Goal: Transaction & Acquisition: Purchase product/service

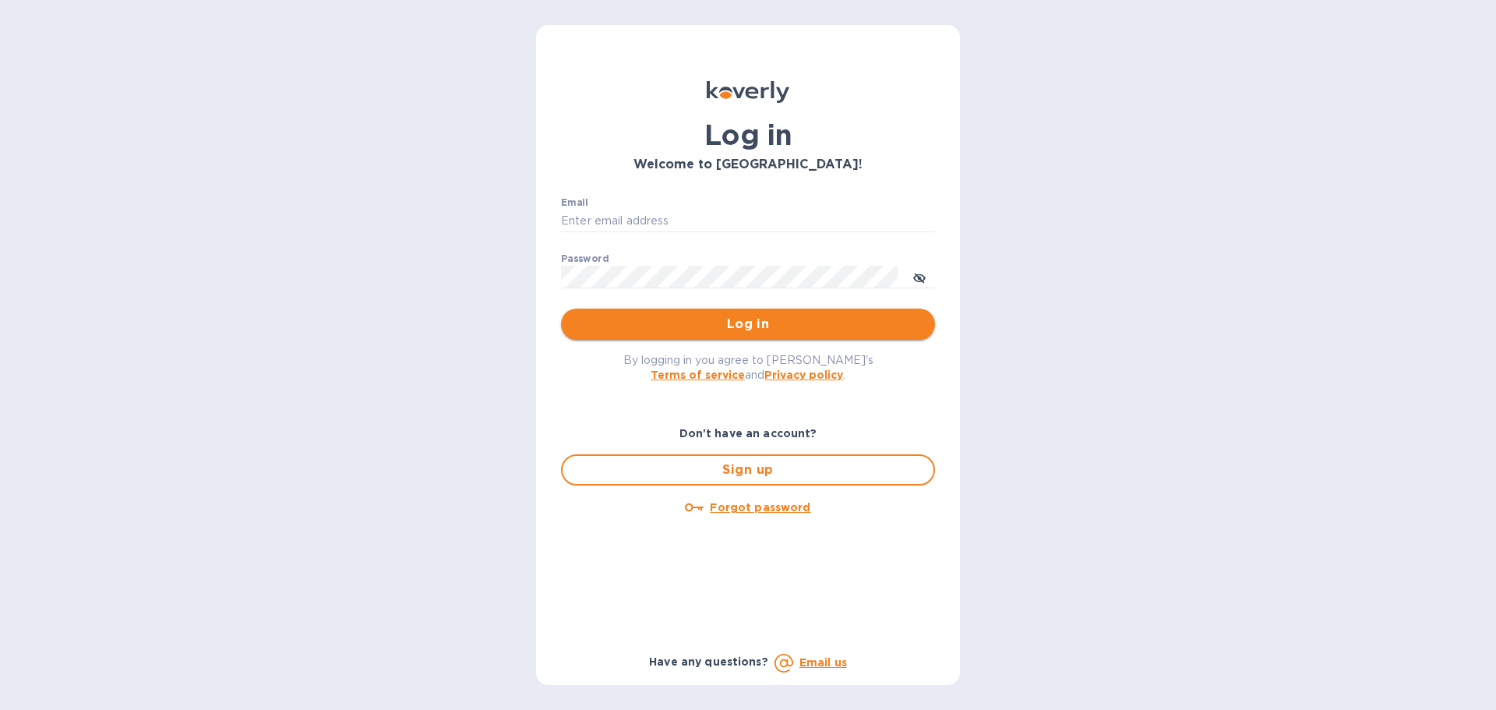
type input "[PERSON_NAME][EMAIL_ADDRESS][DOMAIN_NAME]"
click at [736, 321] on span "Log in" at bounding box center [747, 324] width 349 height 19
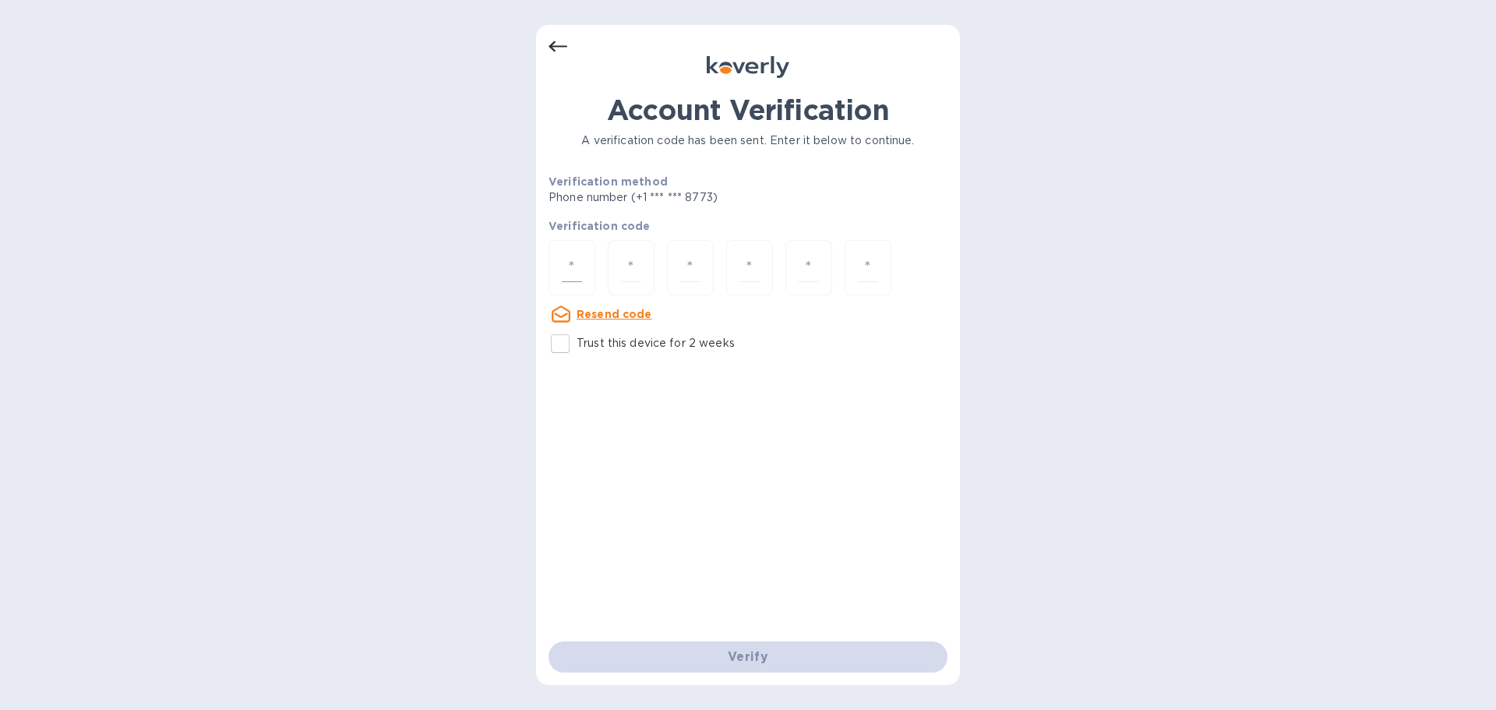
click at [577, 282] on div at bounding box center [571, 267] width 47 height 55
type input "9"
type input "7"
type input "0"
type input "8"
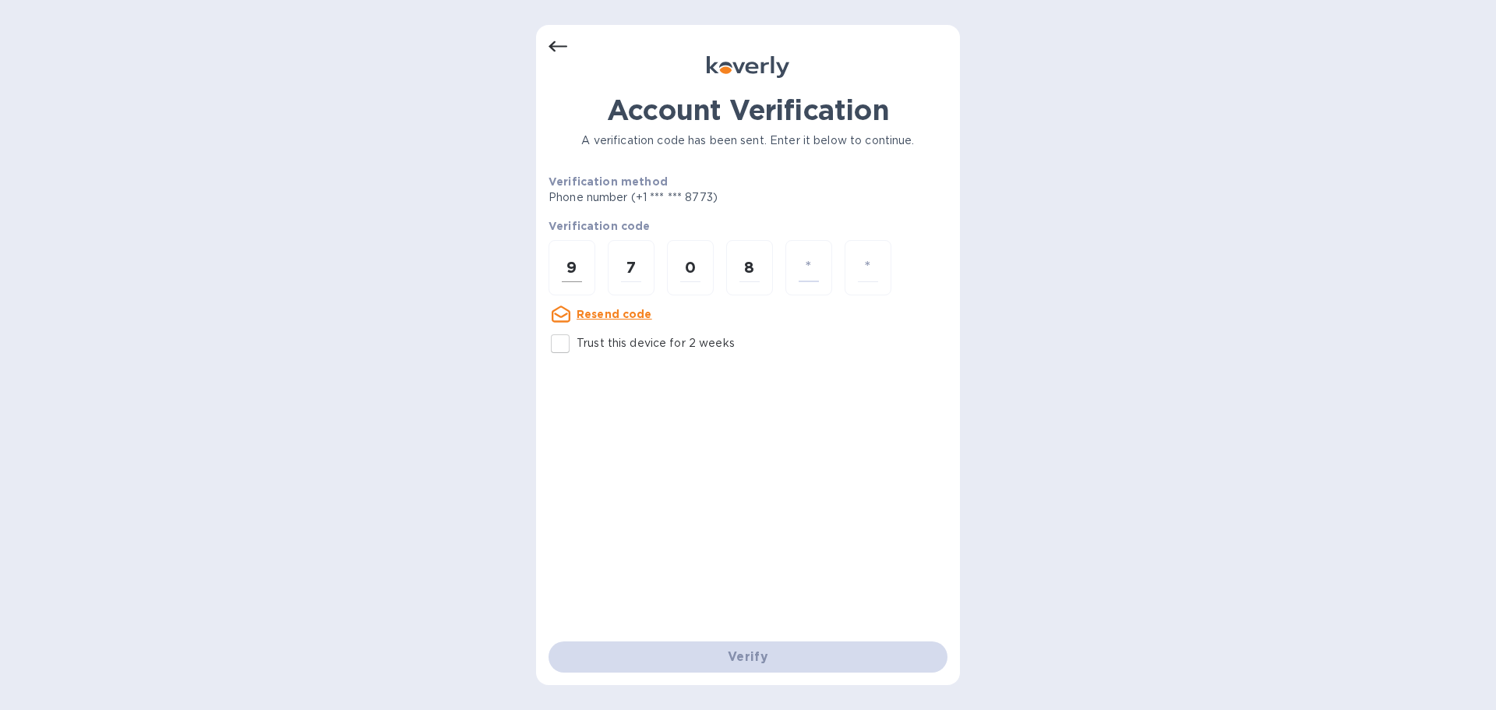
type input "0"
type input "8"
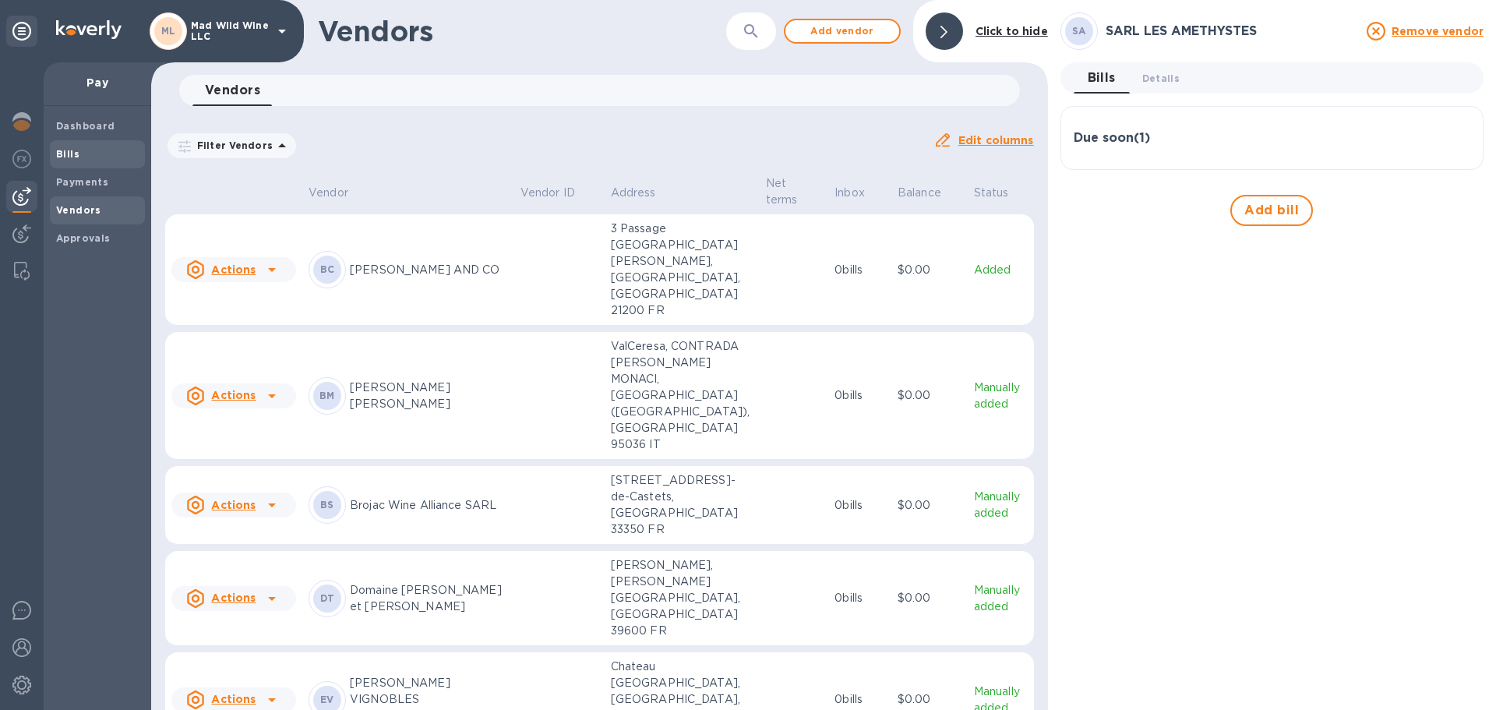
click at [77, 150] on b "Bills" at bounding box center [67, 154] width 23 height 12
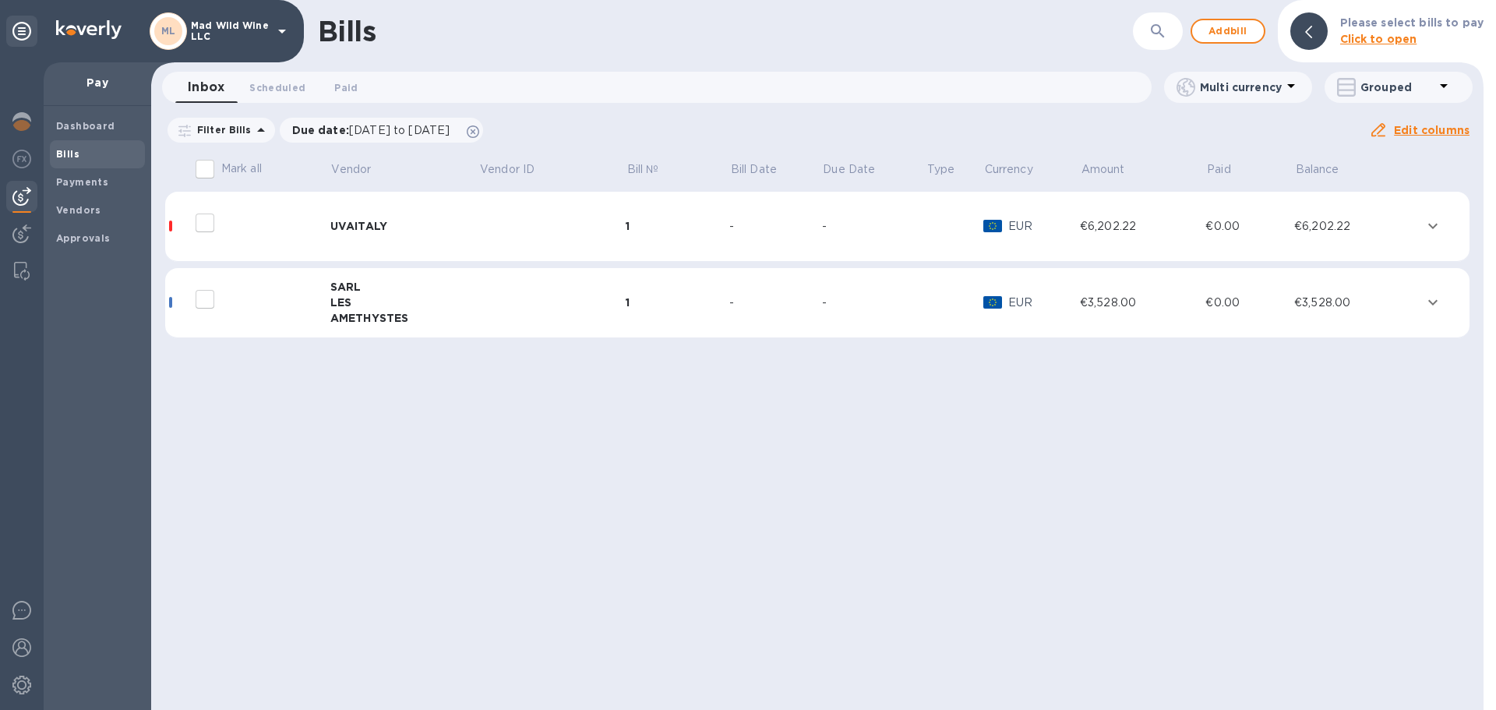
click at [376, 290] on div "SARL" at bounding box center [404, 287] width 149 height 16
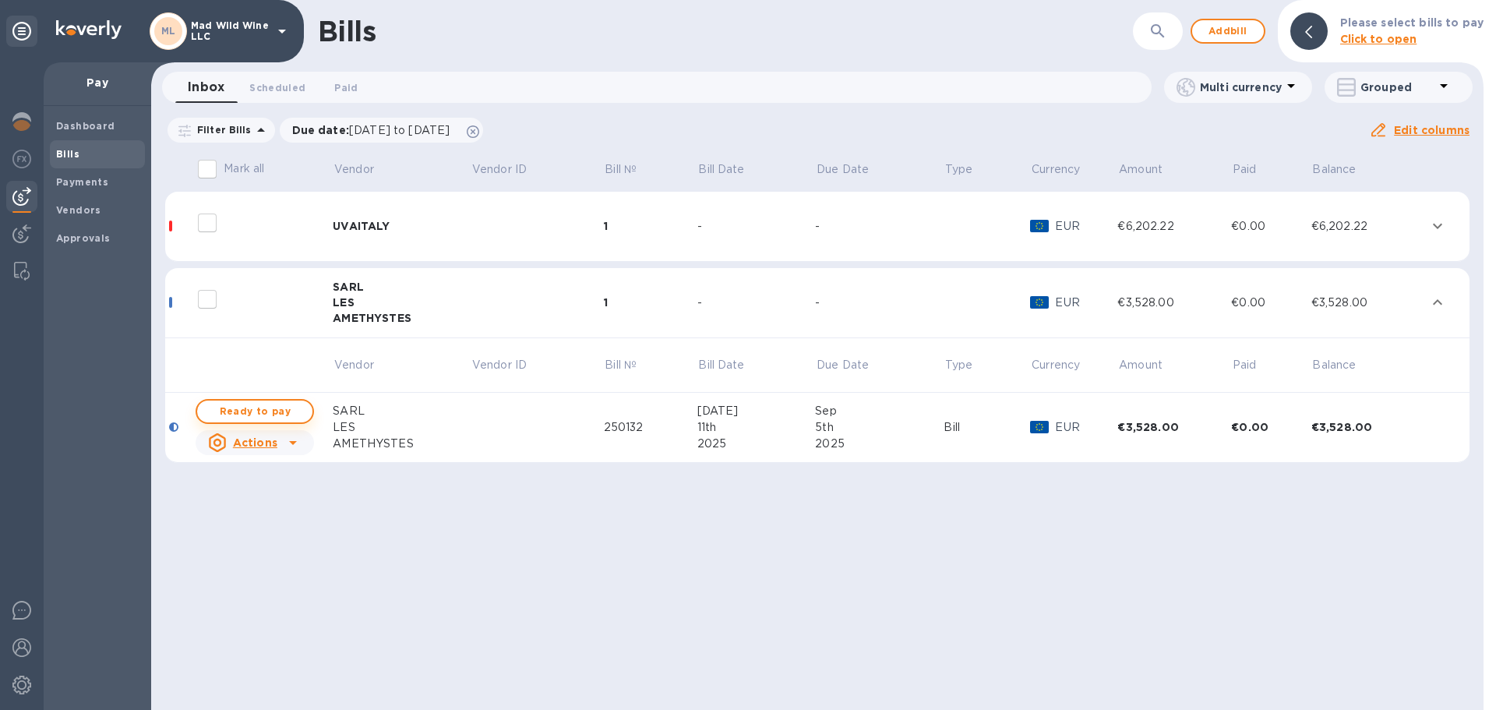
click at [249, 402] on span "Ready to pay" at bounding box center [255, 411] width 90 height 19
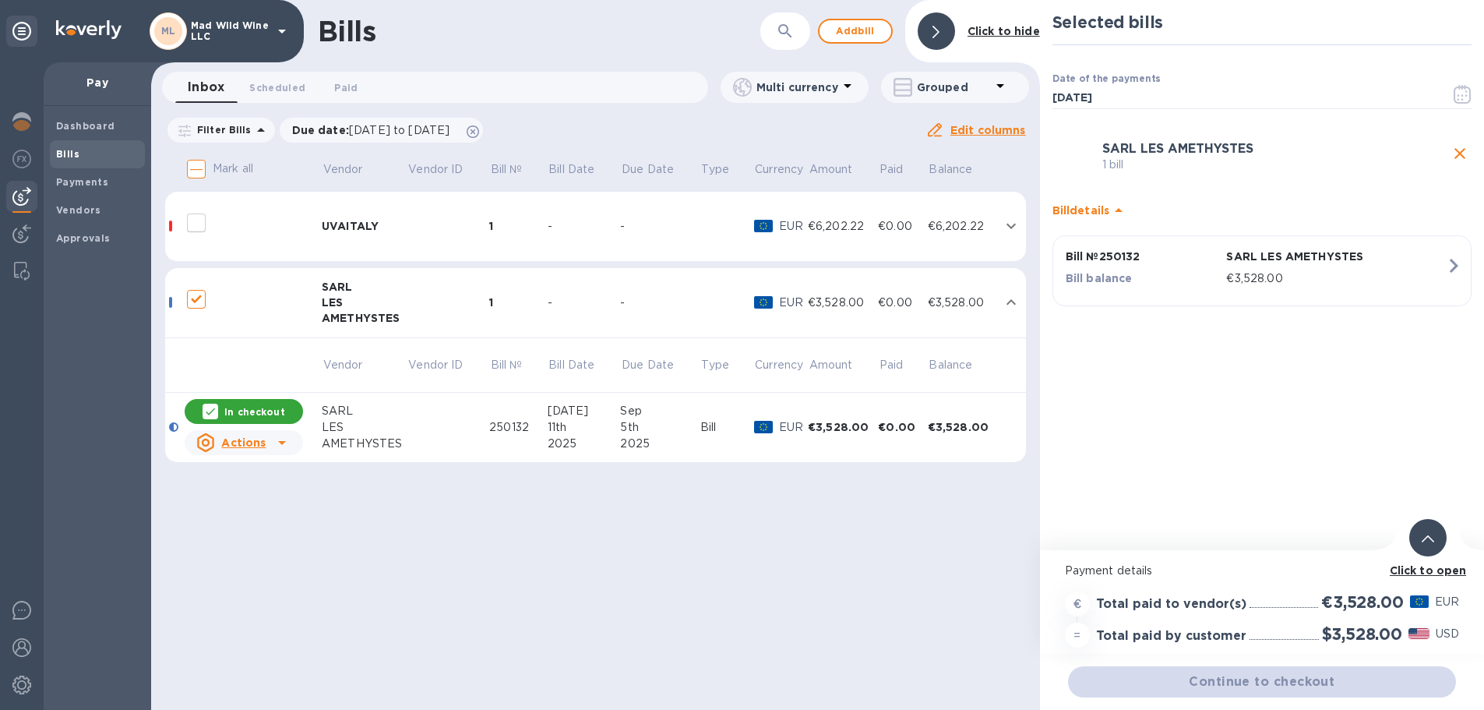
checkbox input "true"
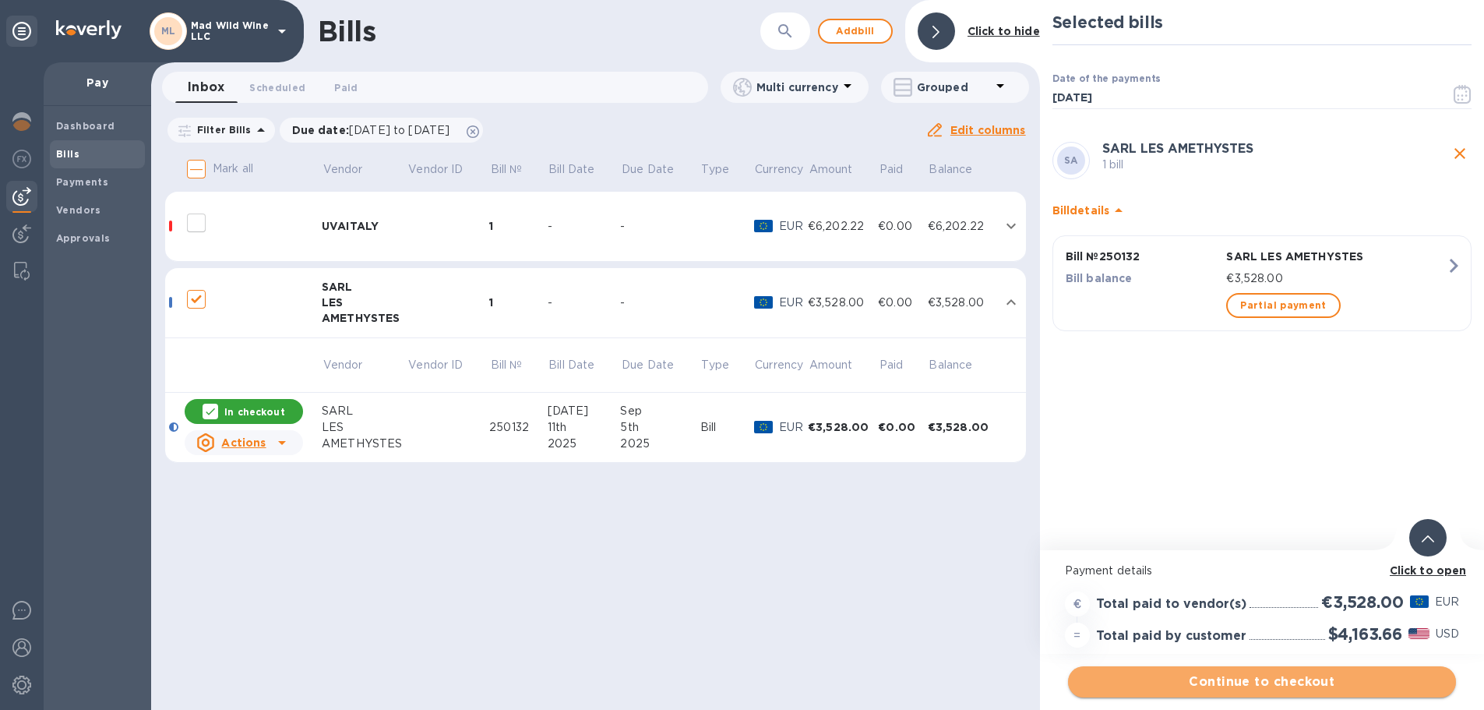
click at [1264, 679] on span "Continue to checkout" at bounding box center [1262, 681] width 363 height 19
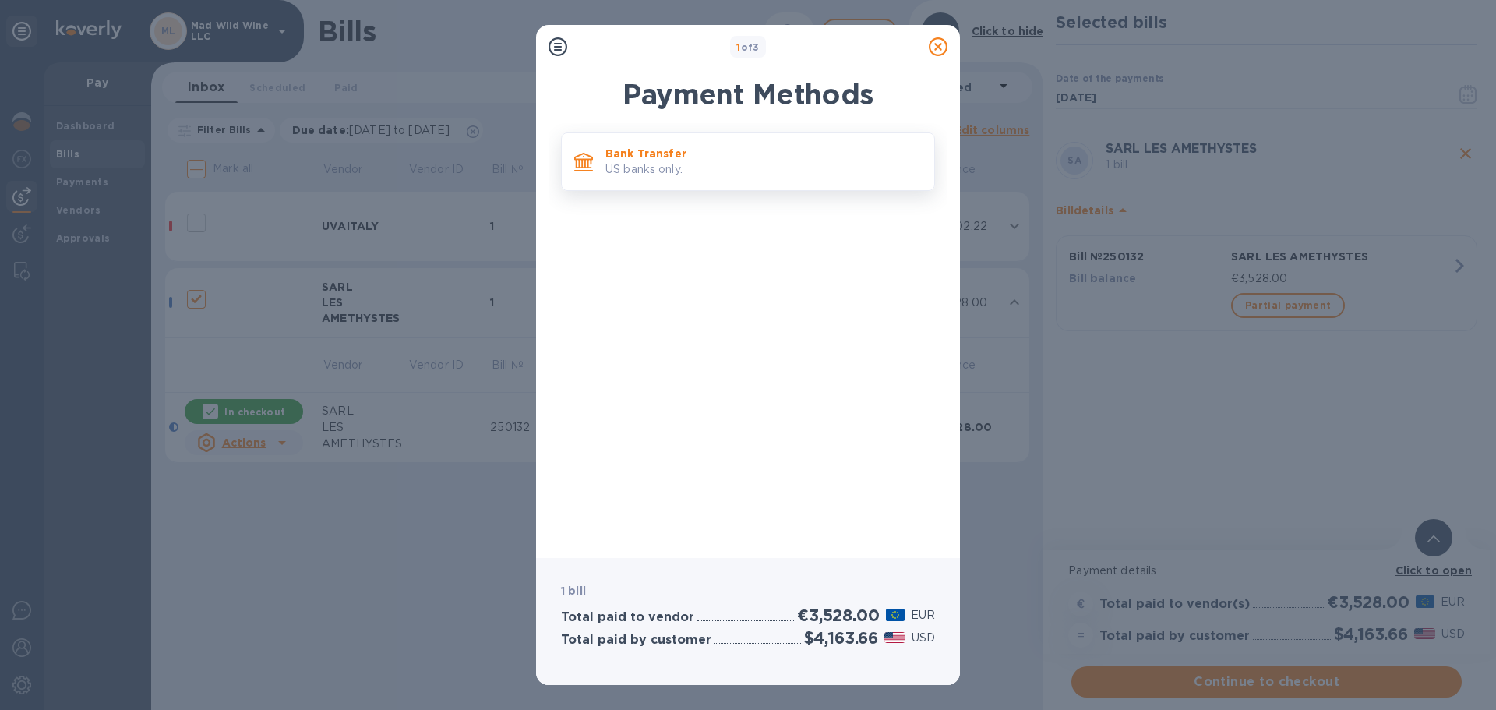
click at [704, 159] on p "Bank Transfer" at bounding box center [763, 154] width 316 height 16
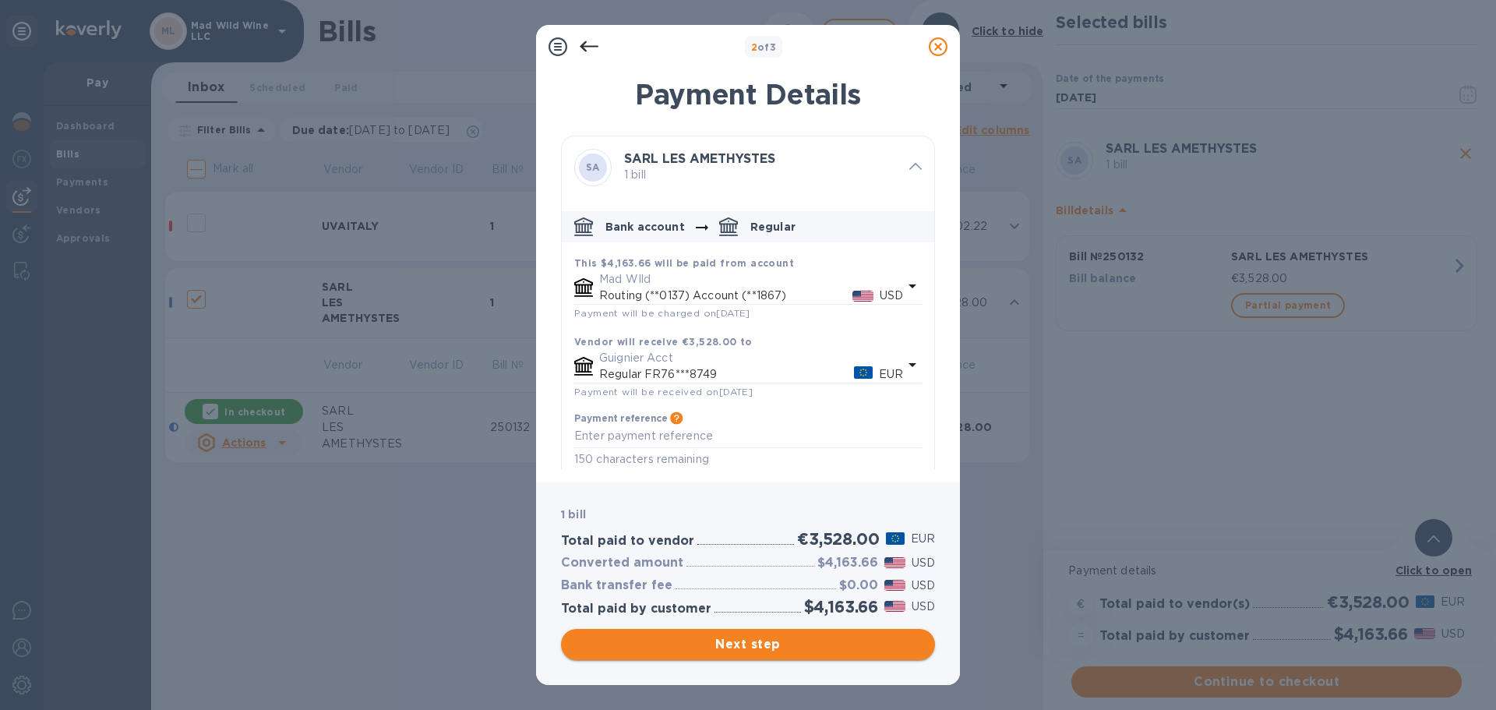
click at [764, 640] on span "Next step" at bounding box center [747, 644] width 349 height 19
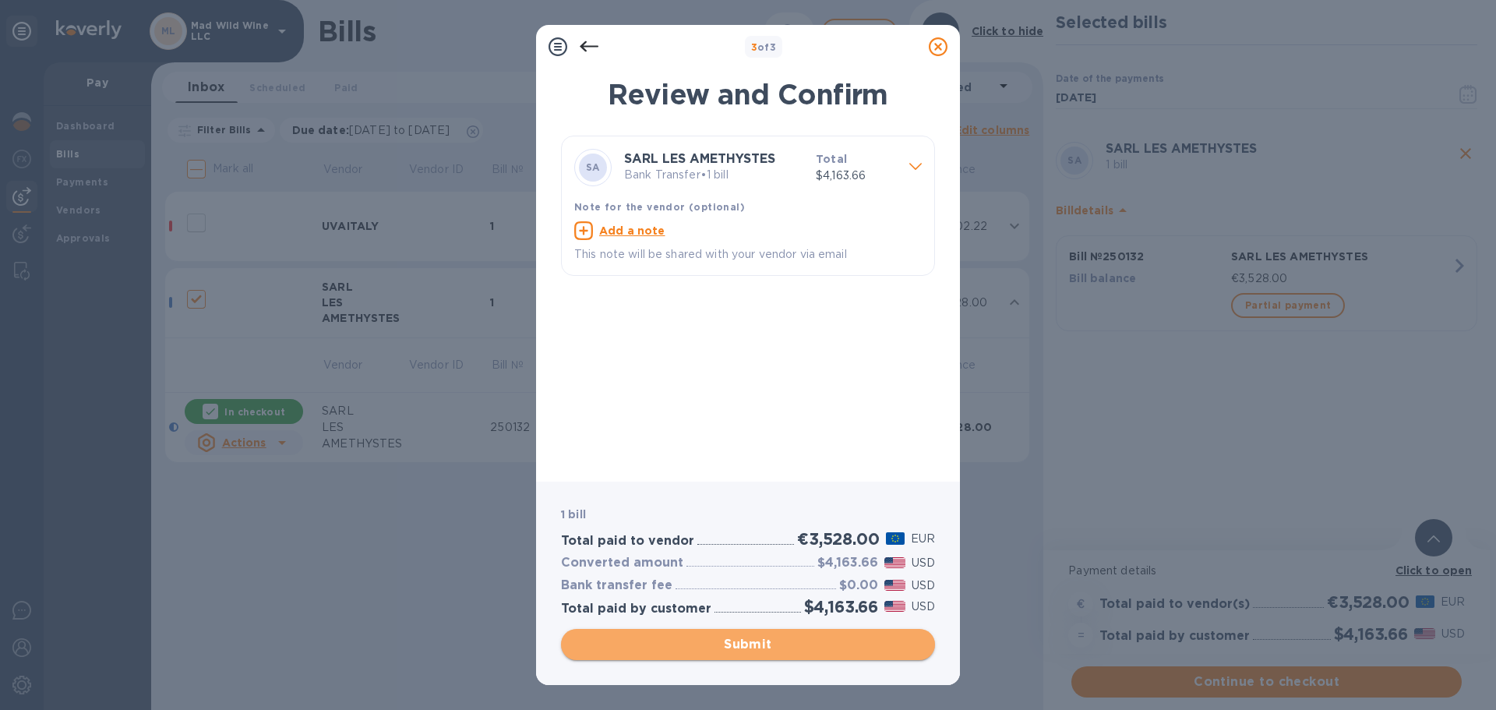
click at [764, 639] on span "Submit" at bounding box center [747, 644] width 349 height 19
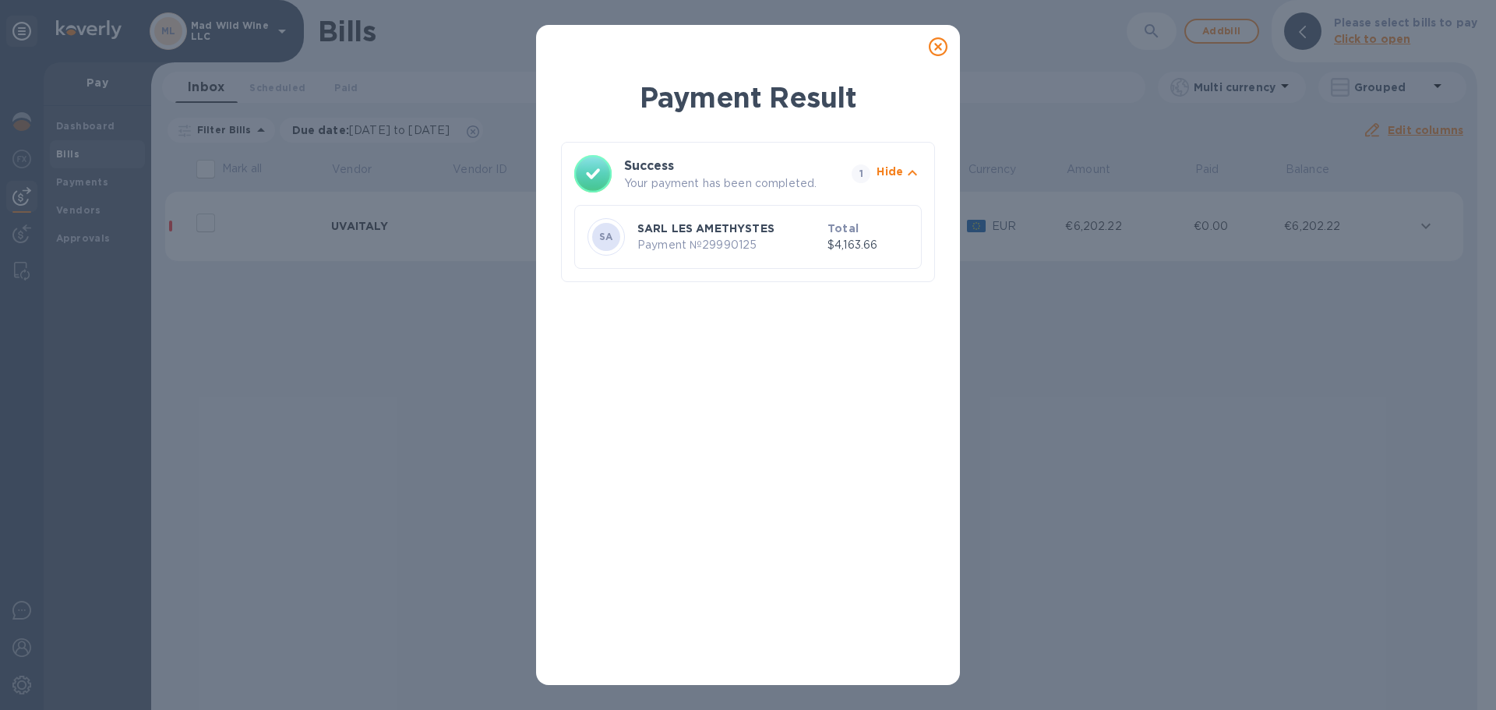
click at [938, 49] on icon at bounding box center [938, 46] width 19 height 19
